Goal: Complete application form

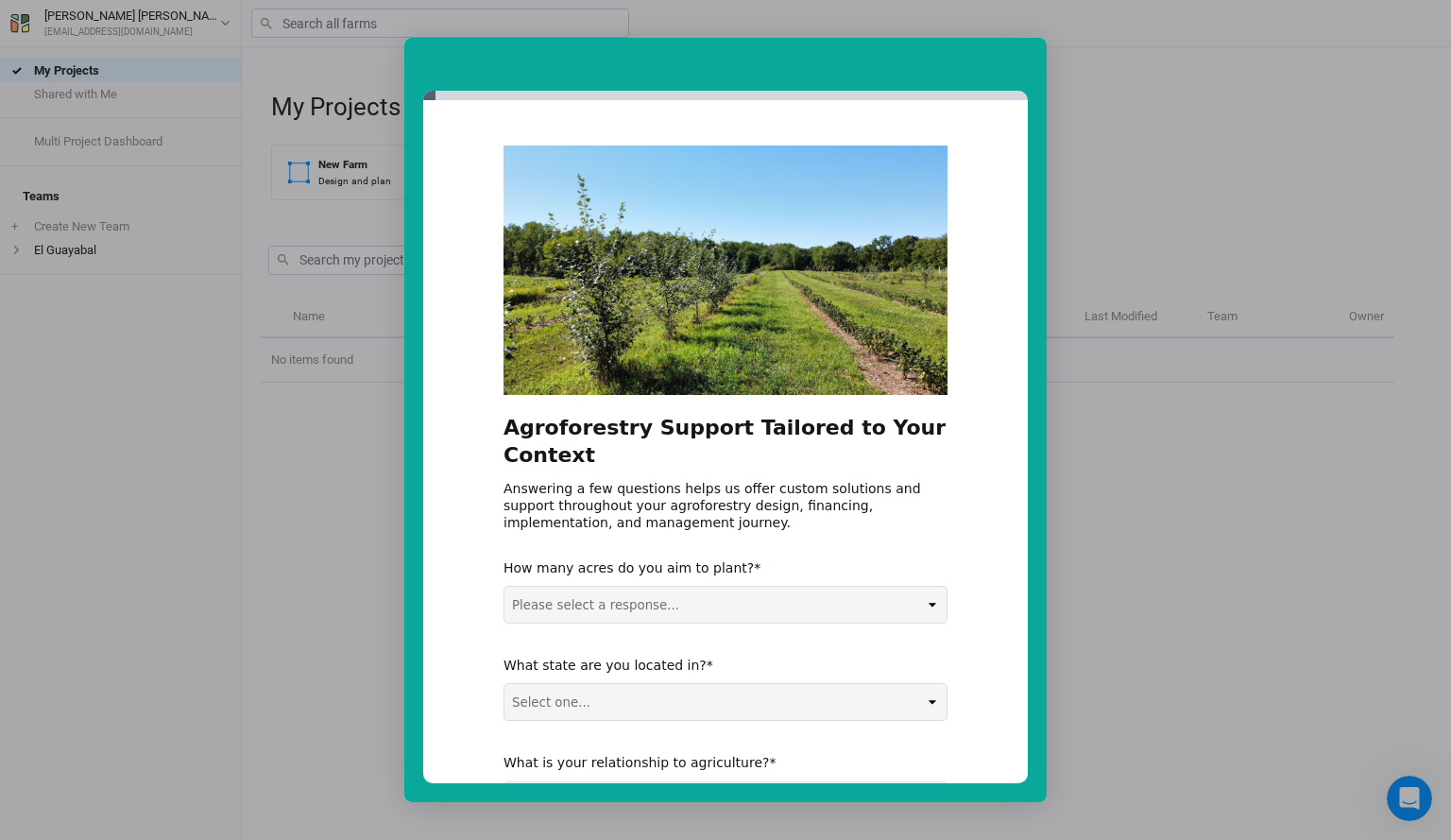
click at [1395, 190] on div "Intercom messenger" at bounding box center [726, 420] width 1451 height 840
click at [596, 618] on select "Please select a response... 0-5 acres 5-50 acres 50-100 acres 100+ acres" at bounding box center [726, 604] width 442 height 36
click at [607, 608] on select "Please select a response... 0-5 acres 5-50 acres 50-100 acres 100+ acres" at bounding box center [726, 604] width 442 height 36
drag, startPoint x: 1114, startPoint y: 78, endPoint x: 806, endPoint y: 537, distance: 552.8
click at [800, 534] on div "Agroforestry Support Tailored to Your Context Answering a few questions helps u…" at bounding box center [726, 514] width 444 height 738
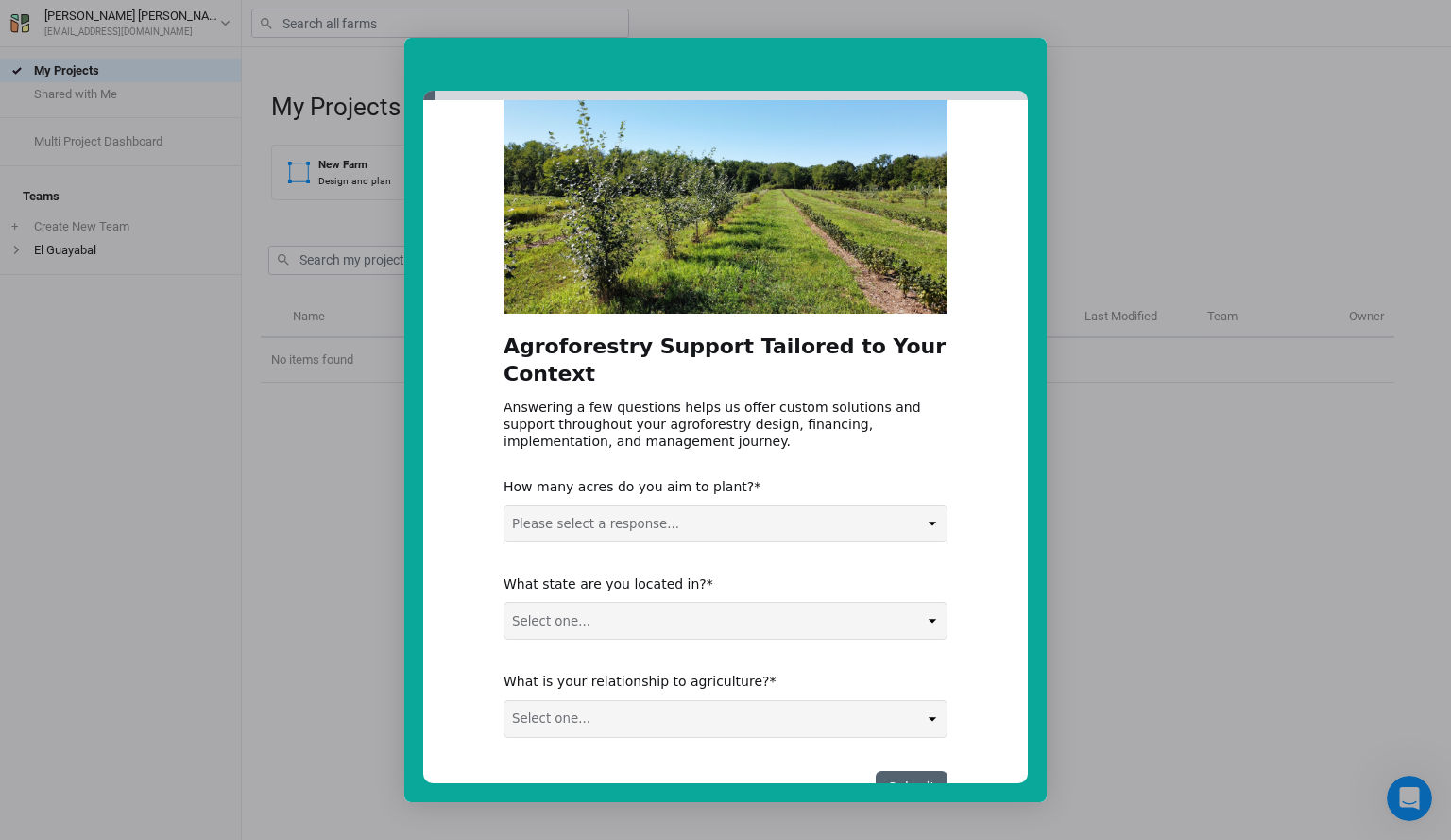
scroll to position [143, 0]
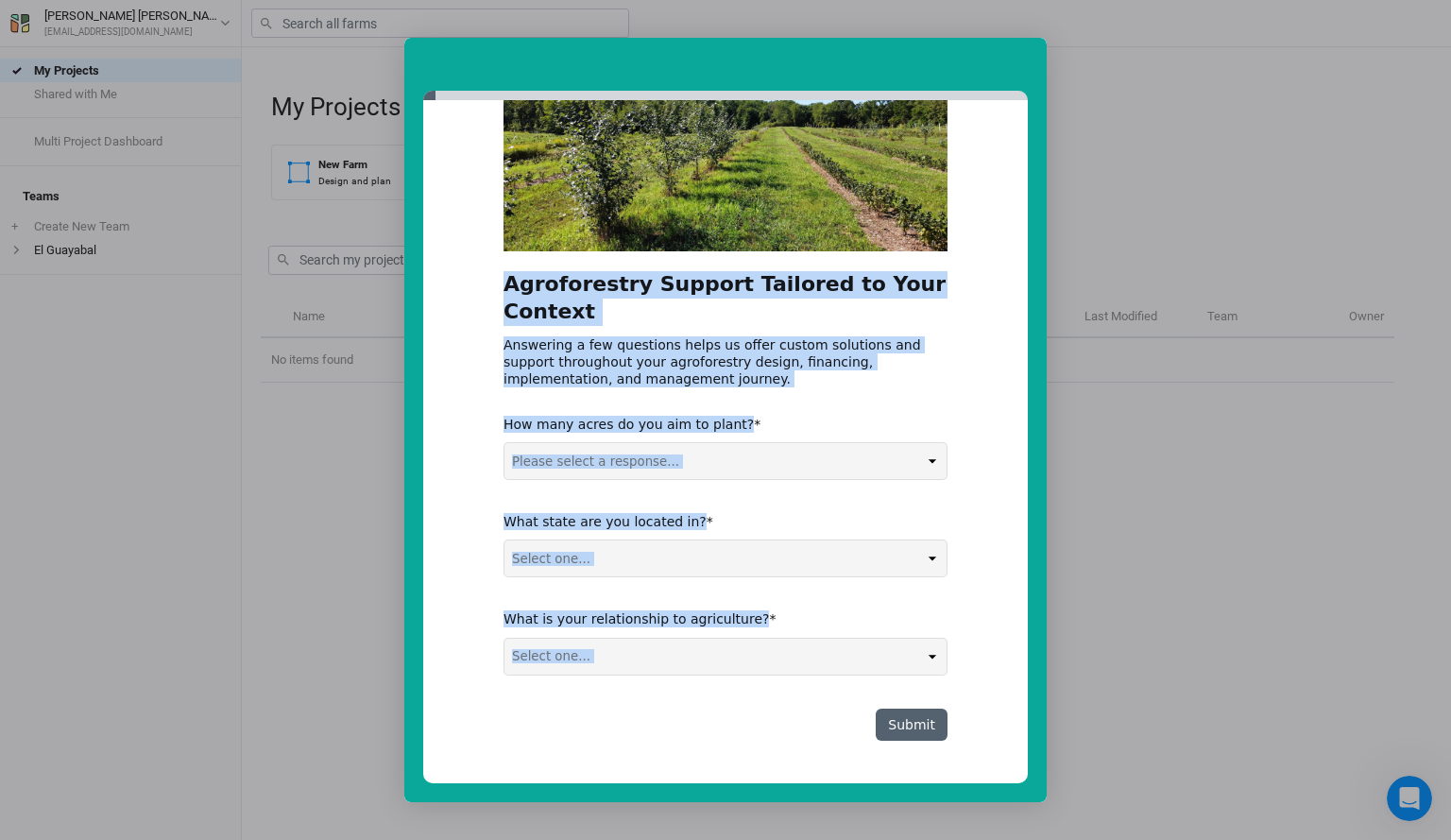
drag, startPoint x: 503, startPoint y: 429, endPoint x: 800, endPoint y: 680, distance: 388.9
click at [800, 680] on div "Agroforestry Support Tailored to Your Context Answering a few questions helps u…" at bounding box center [726, 371] width 444 height 738
drag, startPoint x: 820, startPoint y: 700, endPoint x: 829, endPoint y: 699, distance: 9.1
copy div "Agroforestry Support Tailored to Your Context Answering a few questions helps u…"
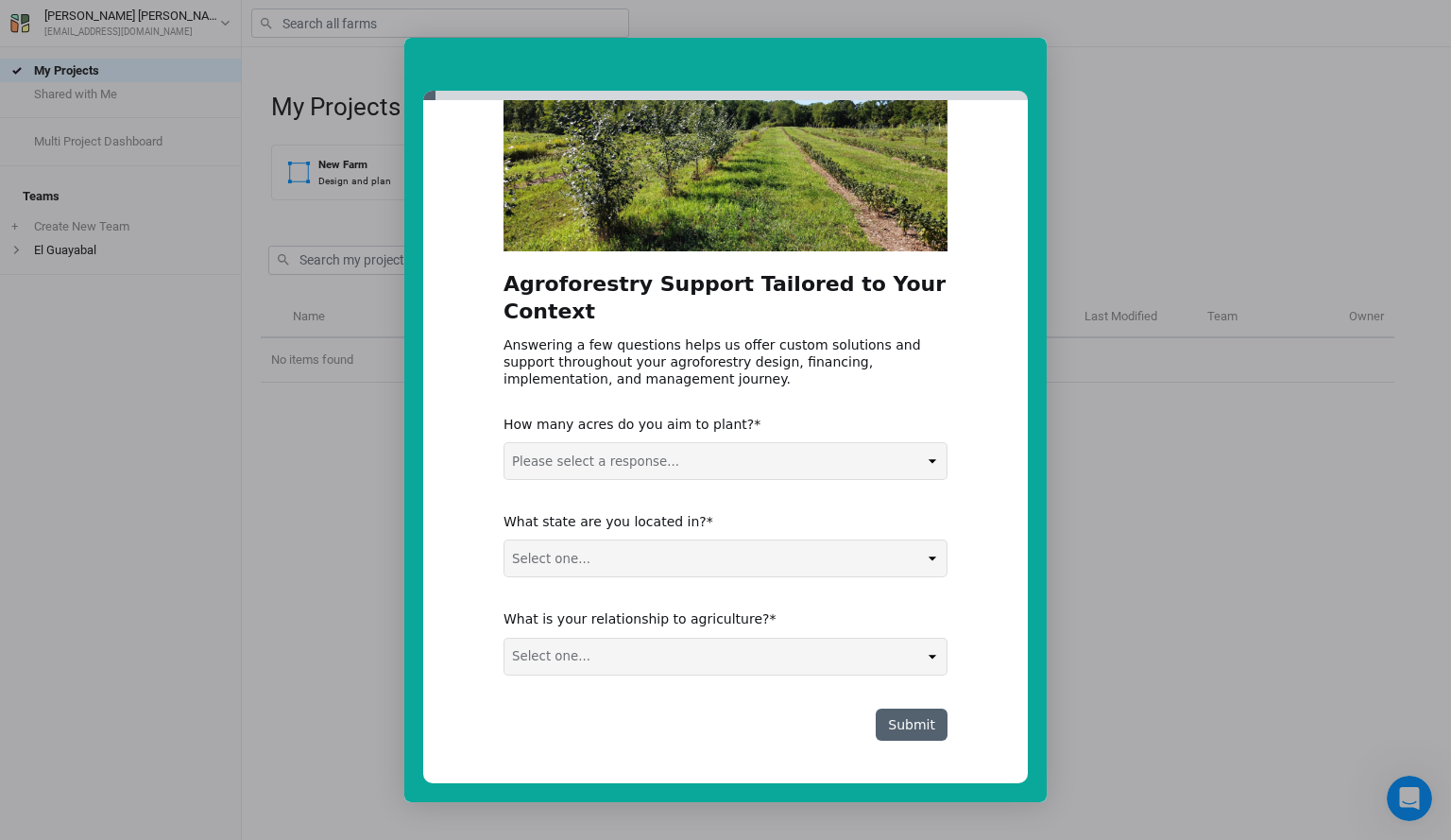
drag, startPoint x: 1125, startPoint y: 78, endPoint x: 1351, endPoint y: 484, distance: 464.7
click at [1351, 484] on div "Intercom messenger" at bounding box center [726, 420] width 1451 height 840
click at [658, 437] on div "How many acres do you aim to plant? Please select a response... 0-5 acres 5-50 …" at bounding box center [726, 448] width 444 height 65
click at [653, 461] on select "Please select a response... 0-5 acres 5-50 acres 50-100 acres 100+ acres" at bounding box center [726, 461] width 442 height 36
select select "100+ acres"
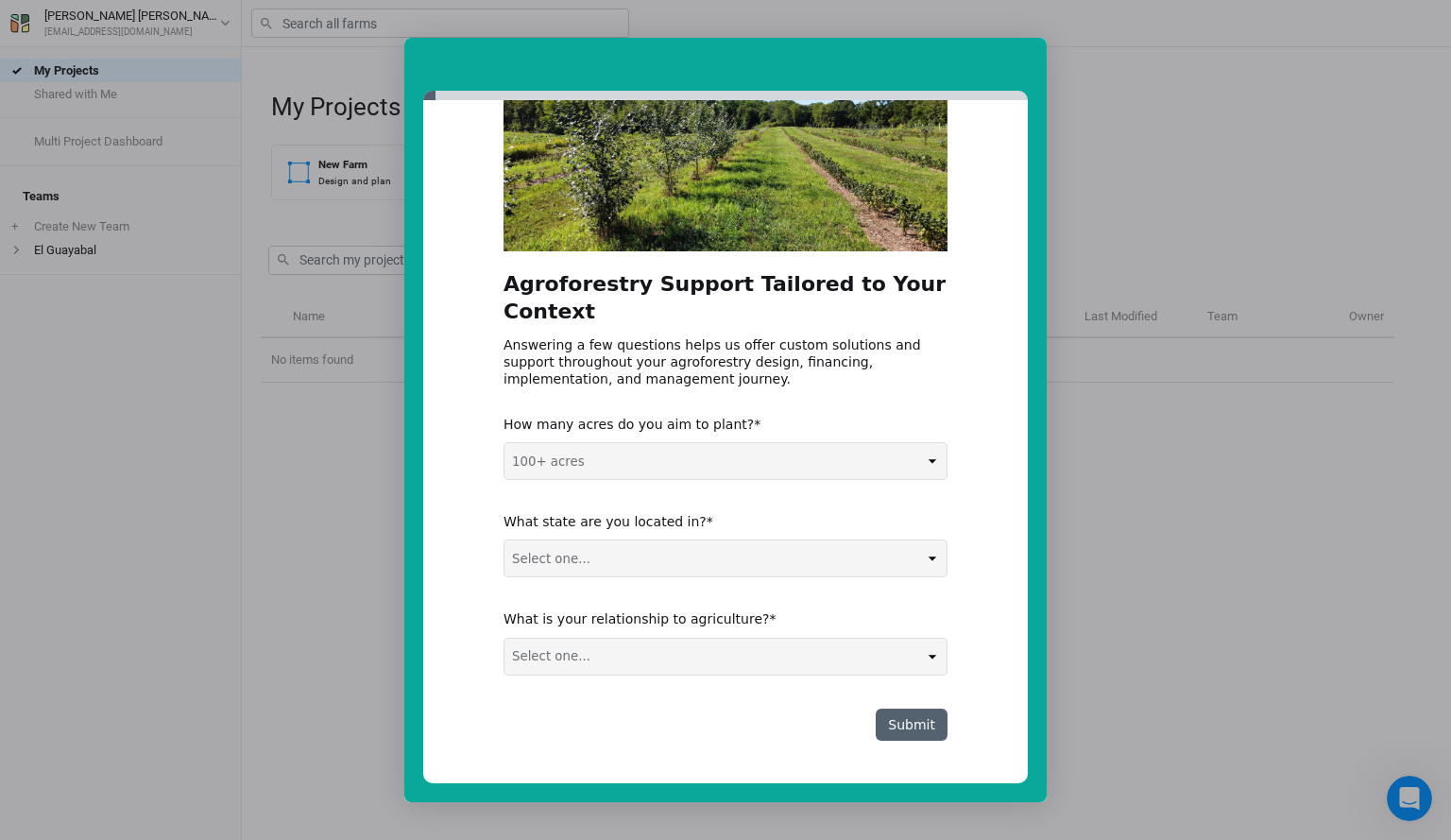
click at [505, 443] on select "Please select a response... 0-5 acres 5-50 acres 50-100 acres 100+ acres" at bounding box center [726, 461] width 442 height 36
drag, startPoint x: 603, startPoint y: 560, endPoint x: 597, endPoint y: 569, distance: 10.8
click at [603, 560] on select "Select one... Non-US AL AK AZ AR CA CO CT DE FL [GEOGRAPHIC_DATA] HI ID IL IN I…" at bounding box center [726, 558] width 442 height 36
click at [431, 498] on div "Agroforestry Support Tailored to Your Context Answering a few questions helps u…" at bounding box center [726, 441] width 605 height 683
click at [514, 565] on select "Select one... Non-US AL AK AZ AR CA CO CT DE FL [GEOGRAPHIC_DATA] HI ID IL IN I…" at bounding box center [726, 558] width 442 height 36
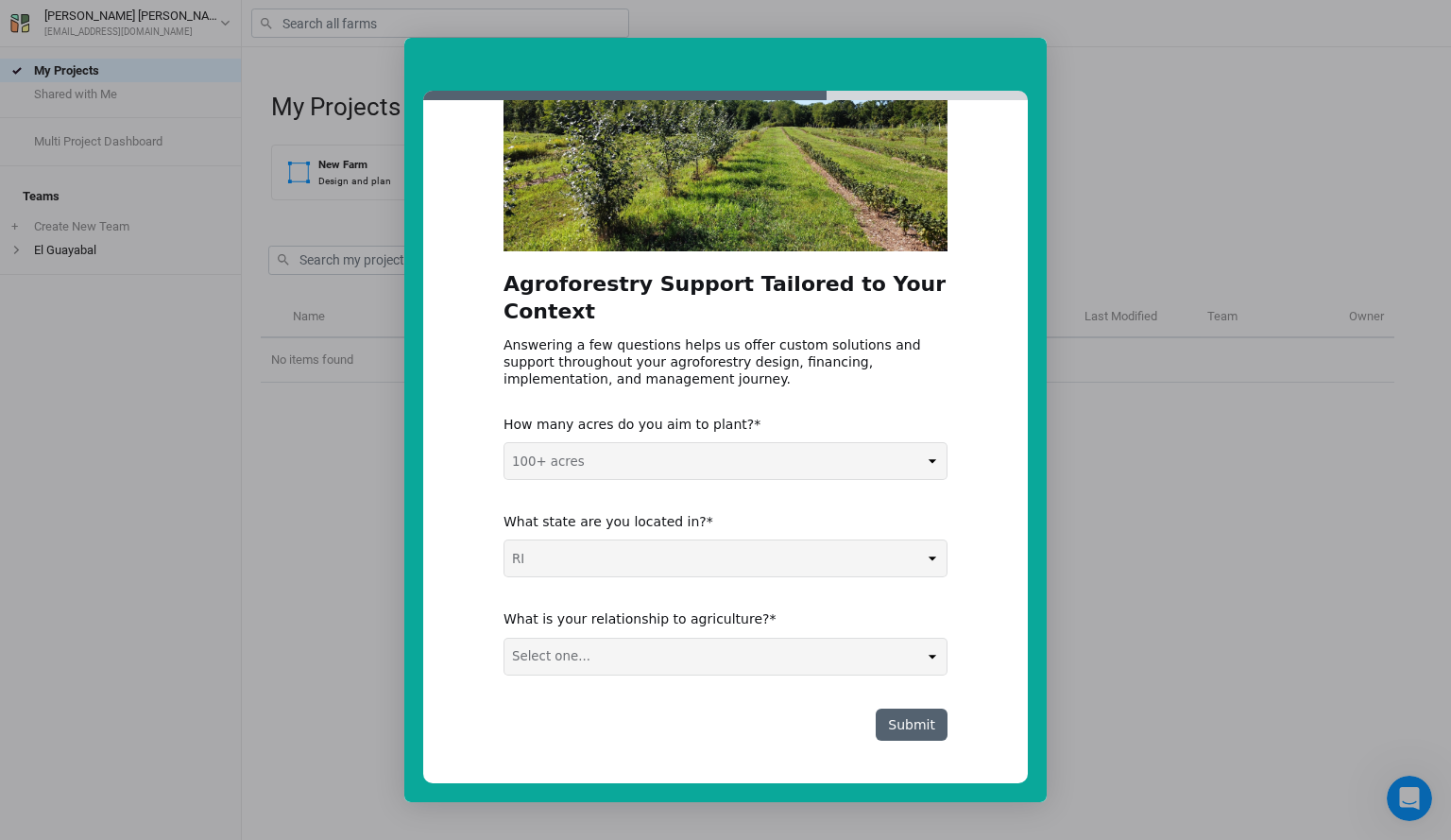
click at [459, 522] on div "Agroforestry Support Tailored to Your Context Answering a few questions helps u…" at bounding box center [726, 441] width 605 height 683
click at [566, 583] on div "Agroforestry Support Tailored to Your Context Answering a few questions helps u…" at bounding box center [726, 371] width 444 height 738
click at [570, 563] on select "Select one... Non-US AL AK AZ AR CA CO CT DE FL [GEOGRAPHIC_DATA] HI ID IL IN I…" at bounding box center [726, 558] width 442 height 36
select select "Non-US"
click at [505, 540] on select "Select one... Non-US AL AK AZ AR CA CO CT DE FL [GEOGRAPHIC_DATA] HI ID IL IN I…" at bounding box center [726, 558] width 442 height 36
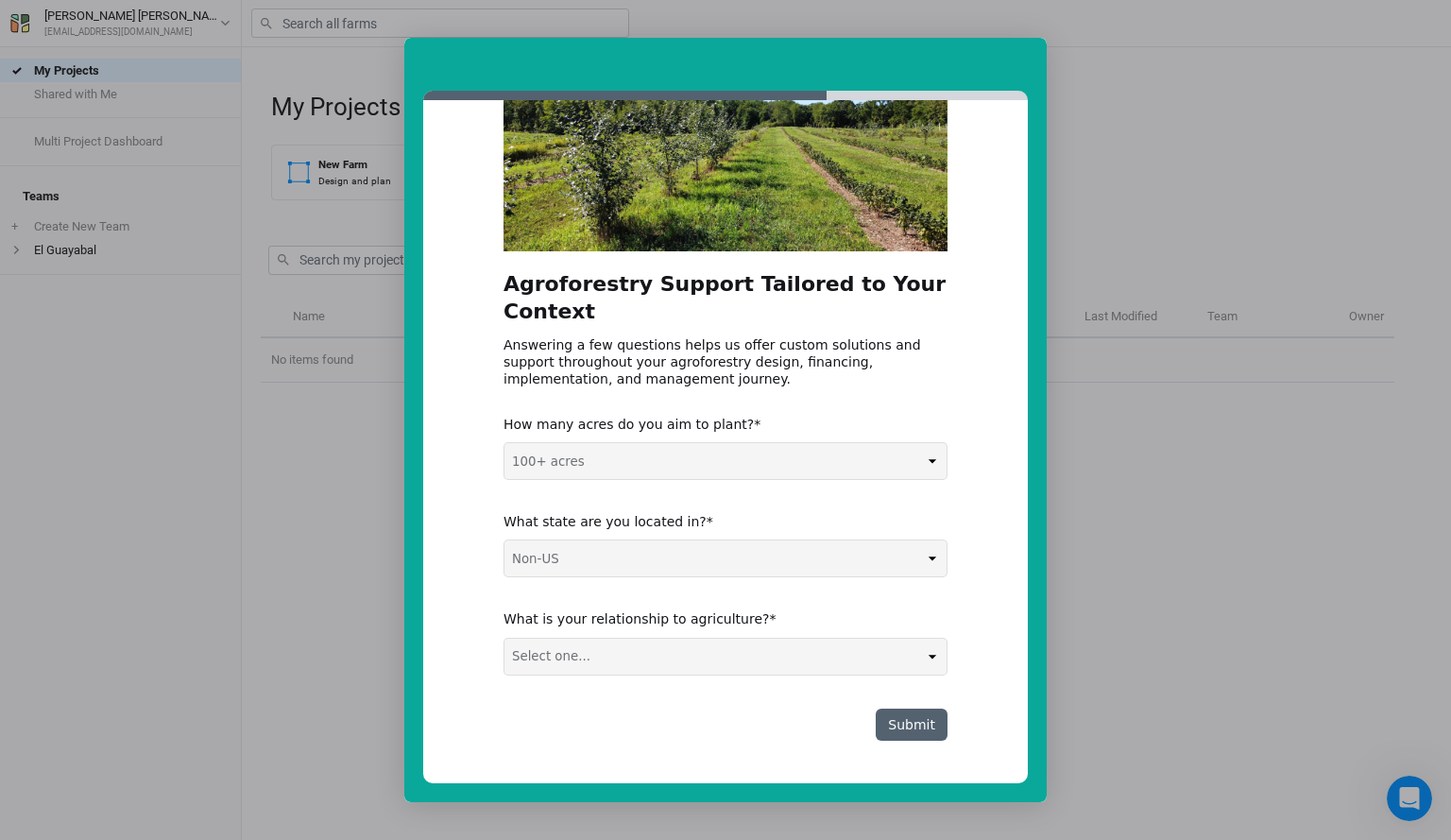
click at [578, 654] on select "Select one... Agribusiness / Co-op Farmer / Landowner Agri-Food Supply Chain Fo…" at bounding box center [726, 656] width 442 height 36
select select "Agri-Food Supply Chain"
click at [505, 638] on select "Select one... Agribusiness / Co-op Farmer / Landowner Agri-Food Supply Chain Fo…" at bounding box center [726, 656] width 442 height 36
click at [895, 719] on button "Submit" at bounding box center [911, 724] width 72 height 32
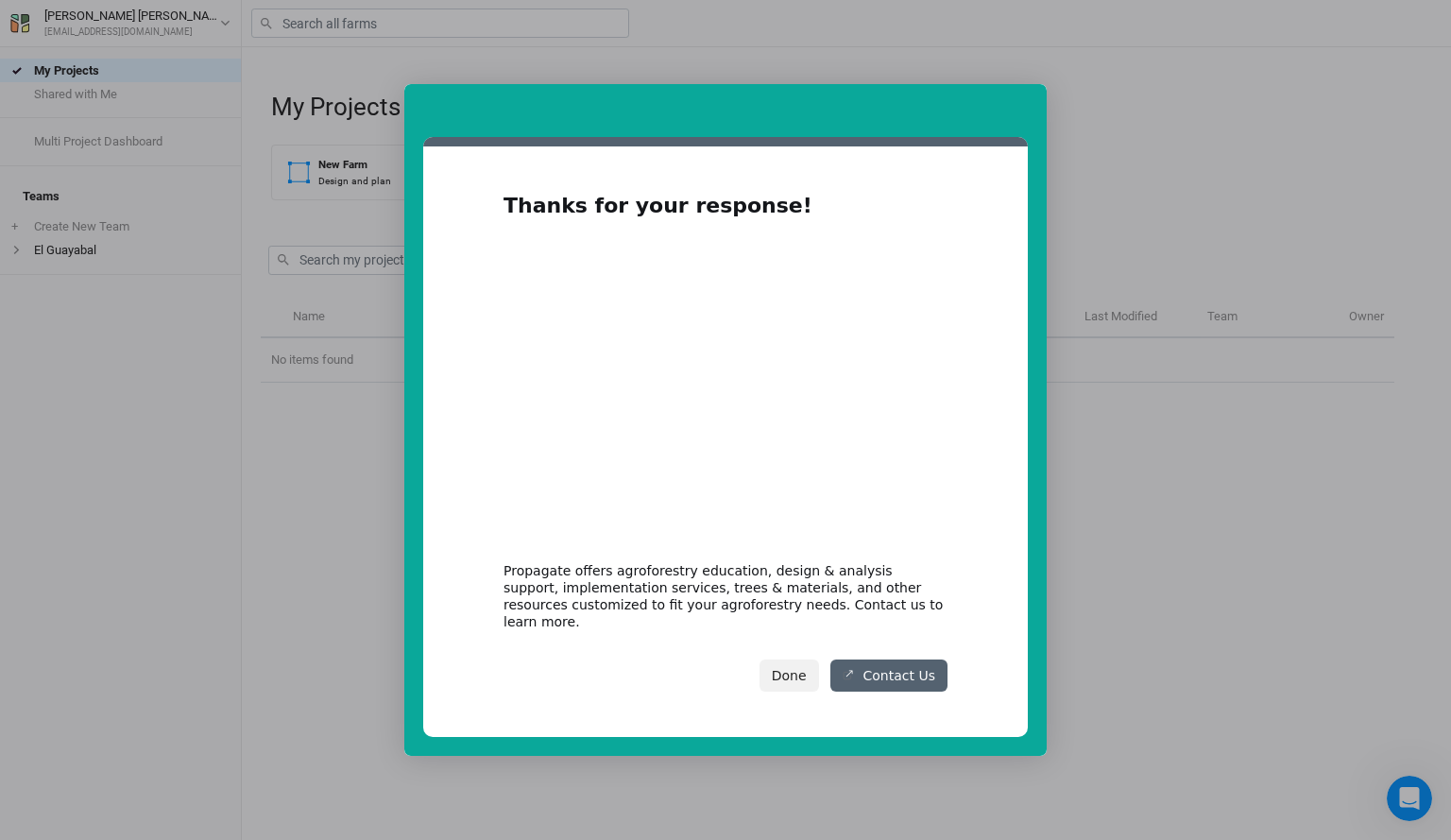
scroll to position [0, 0]
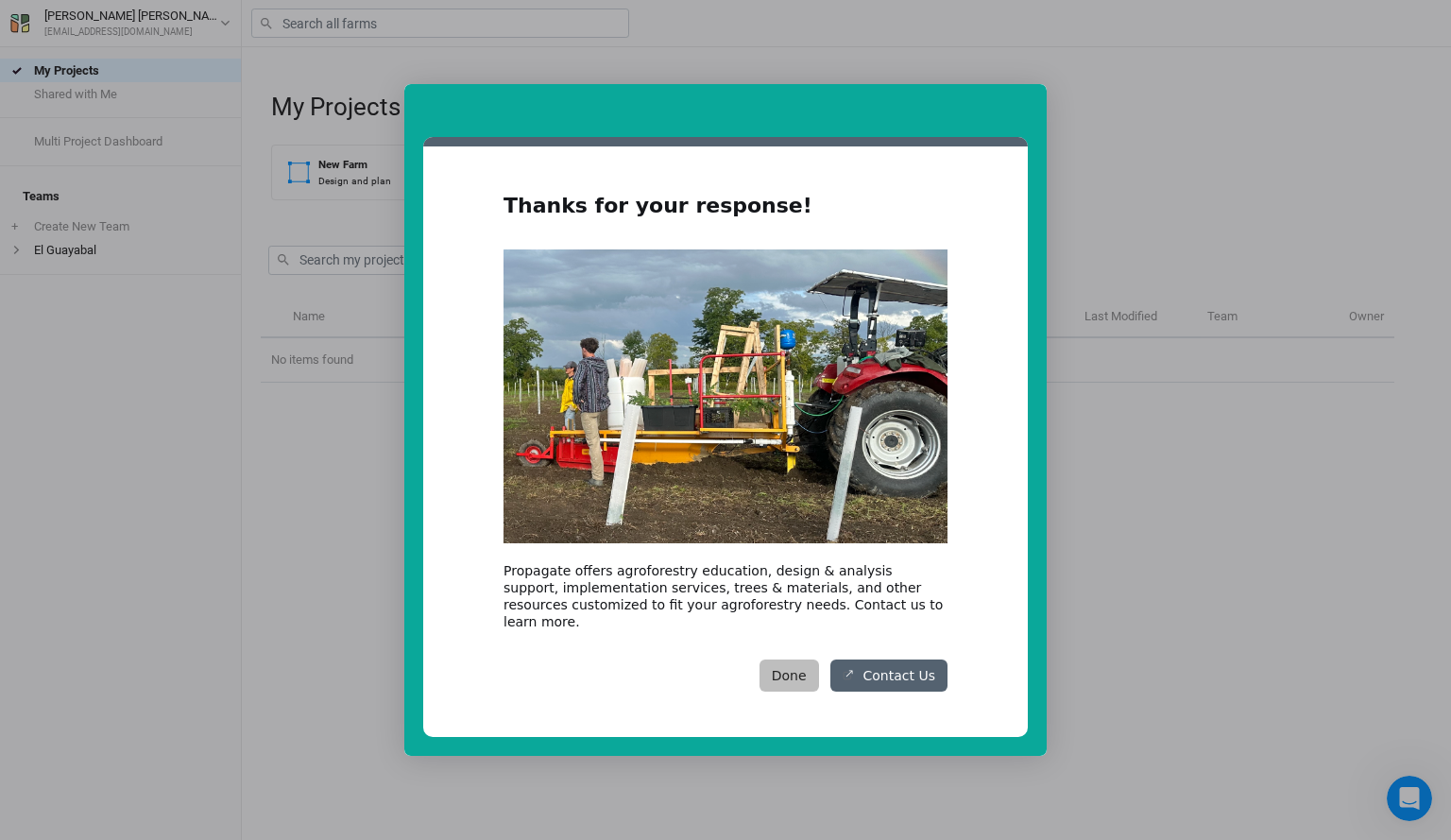
click at [807, 671] on button "Done" at bounding box center [789, 675] width 60 height 32
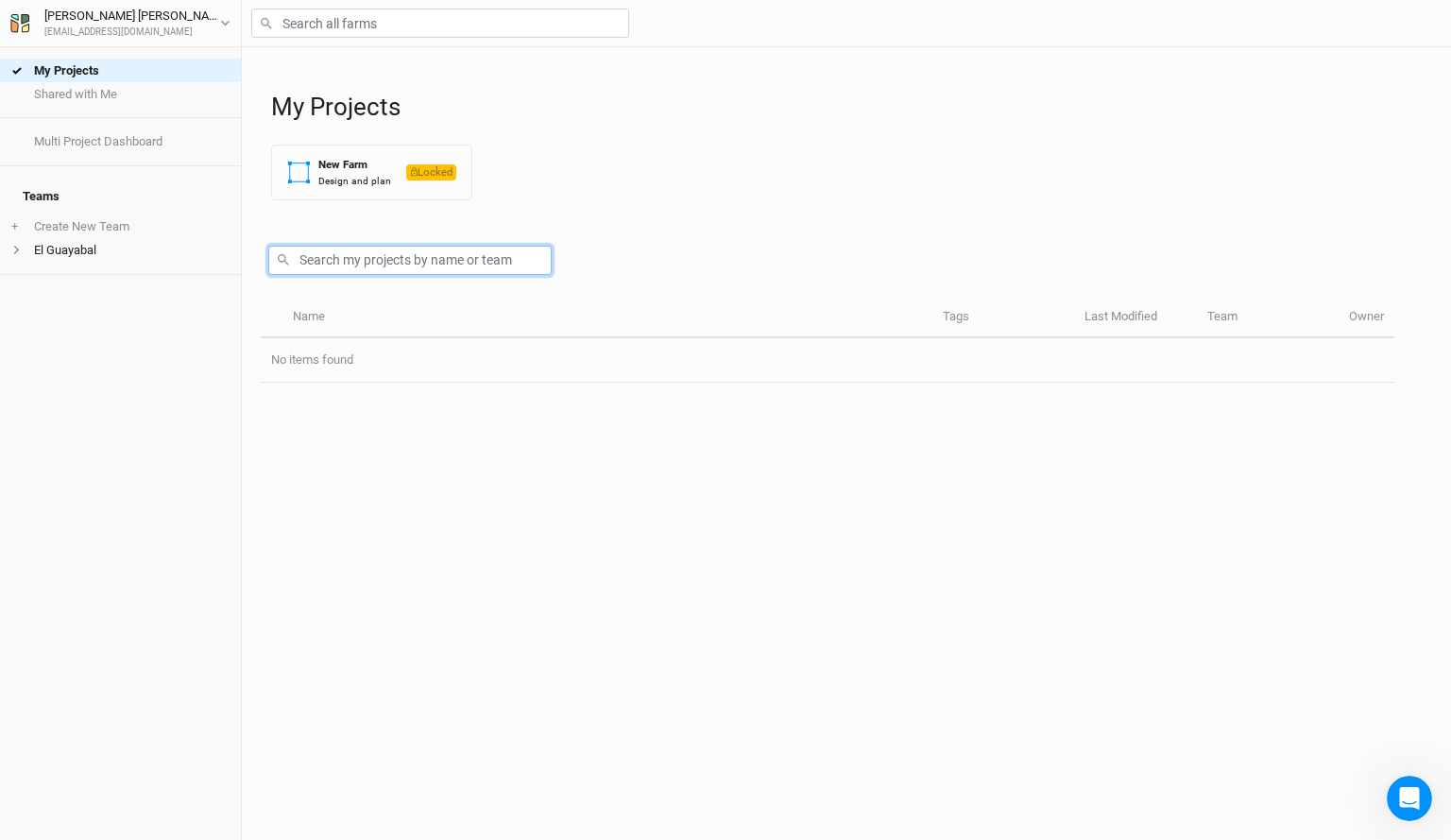
click at [412, 263] on input "text" at bounding box center [410, 261] width 283 height 29
click at [79, 238] on li "El Guayabal" at bounding box center [121, 250] width 241 height 24
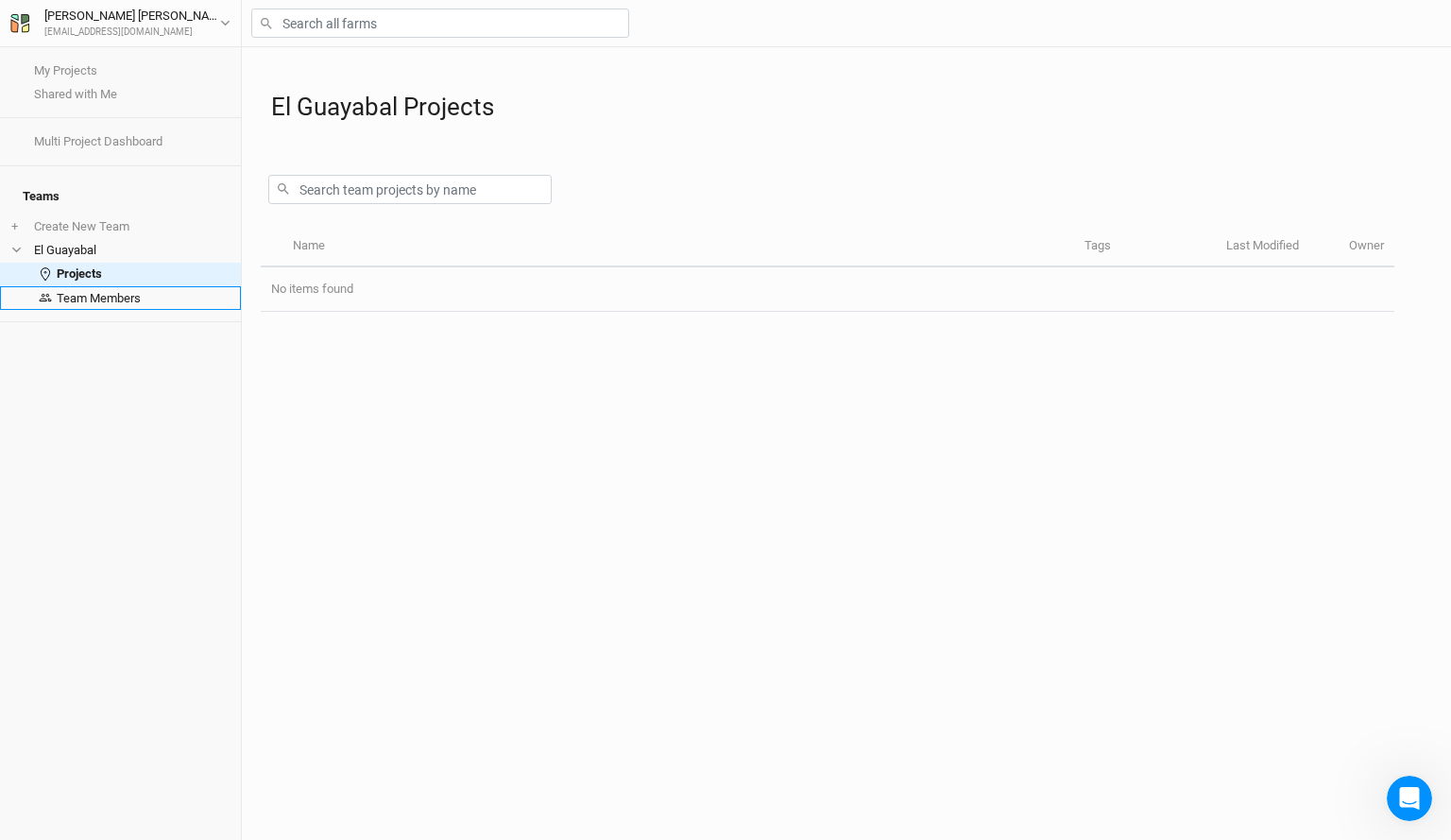
click at [111, 286] on link "Team Members" at bounding box center [121, 298] width 241 height 24
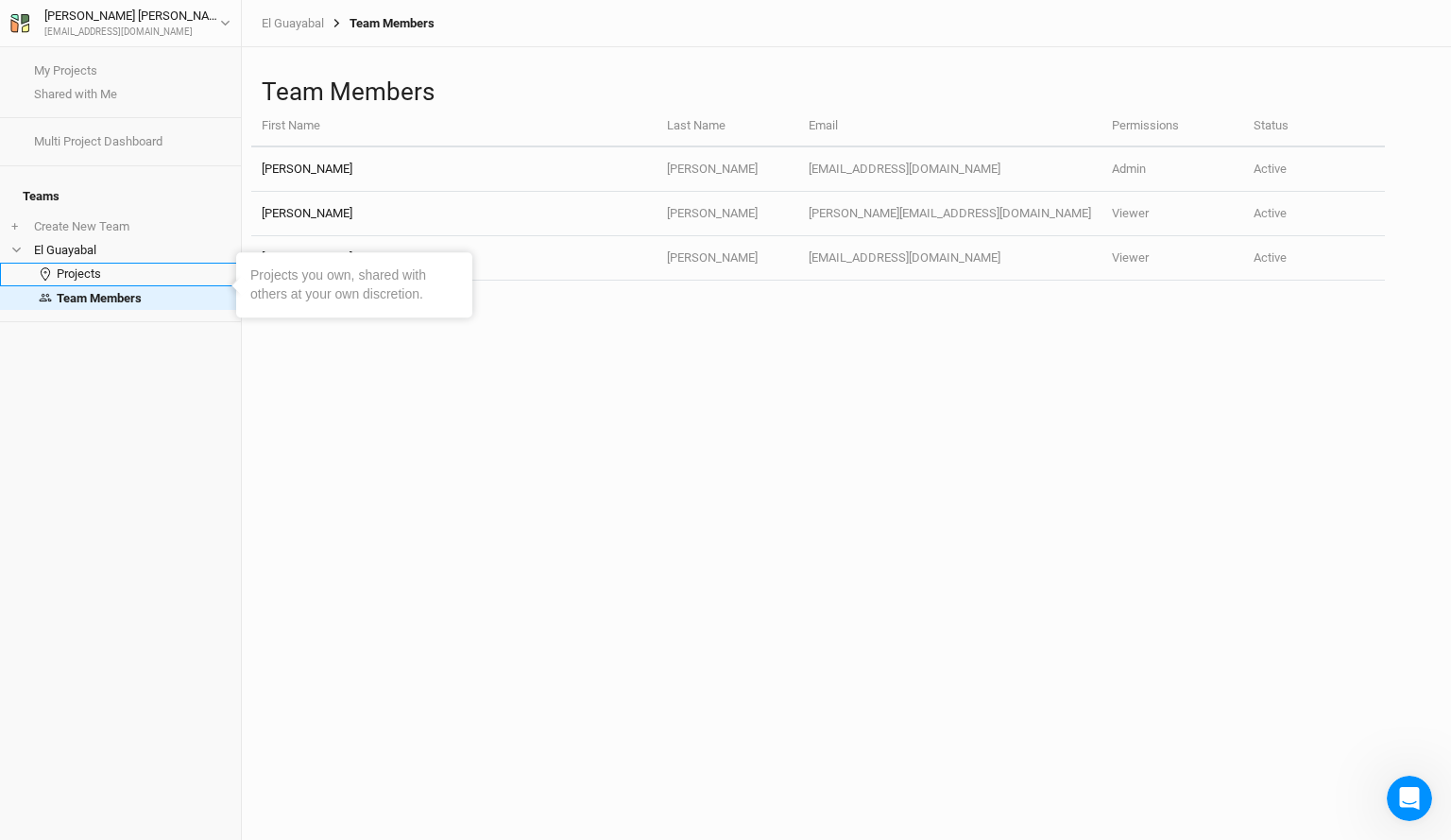
click at [100, 263] on link "Projects" at bounding box center [121, 274] width 241 height 24
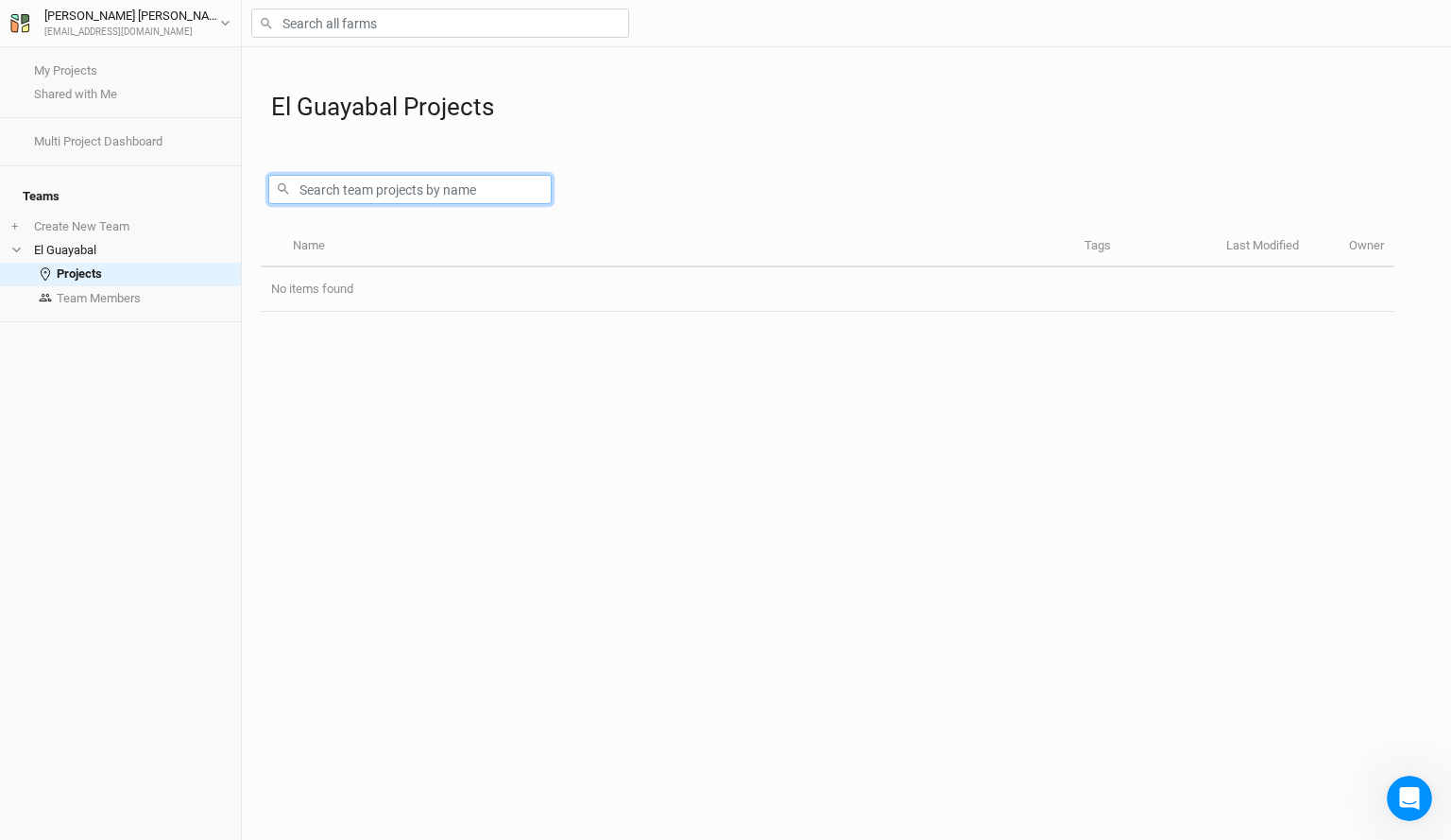
click at [365, 197] on input "text" at bounding box center [410, 189] width 283 height 29
click at [582, 413] on div "Name Tags Last Modified Owner No items found" at bounding box center [827, 532] width 1133 height 613
